Goal: Task Accomplishment & Management: Use online tool/utility

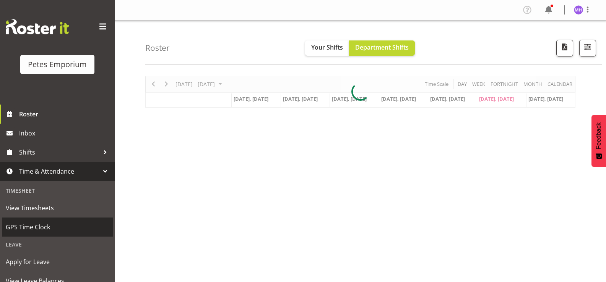
click at [36, 233] on link "GPS Time Clock" at bounding box center [57, 227] width 111 height 19
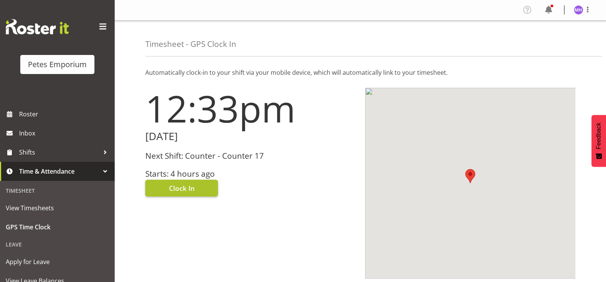
click at [180, 190] on span "Clock In" at bounding box center [182, 188] width 26 height 10
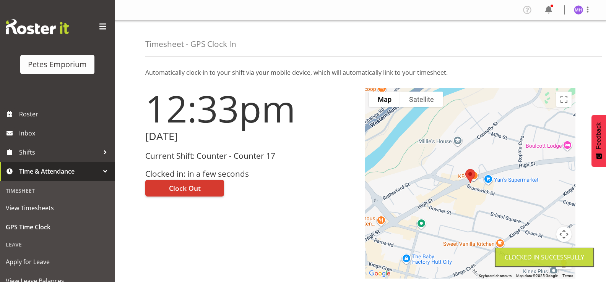
click at [577, 7] on img at bounding box center [577, 9] width 9 height 9
click at [551, 41] on link "Log Out" at bounding box center [554, 40] width 73 height 14
